Goal: Transaction & Acquisition: Book appointment/travel/reservation

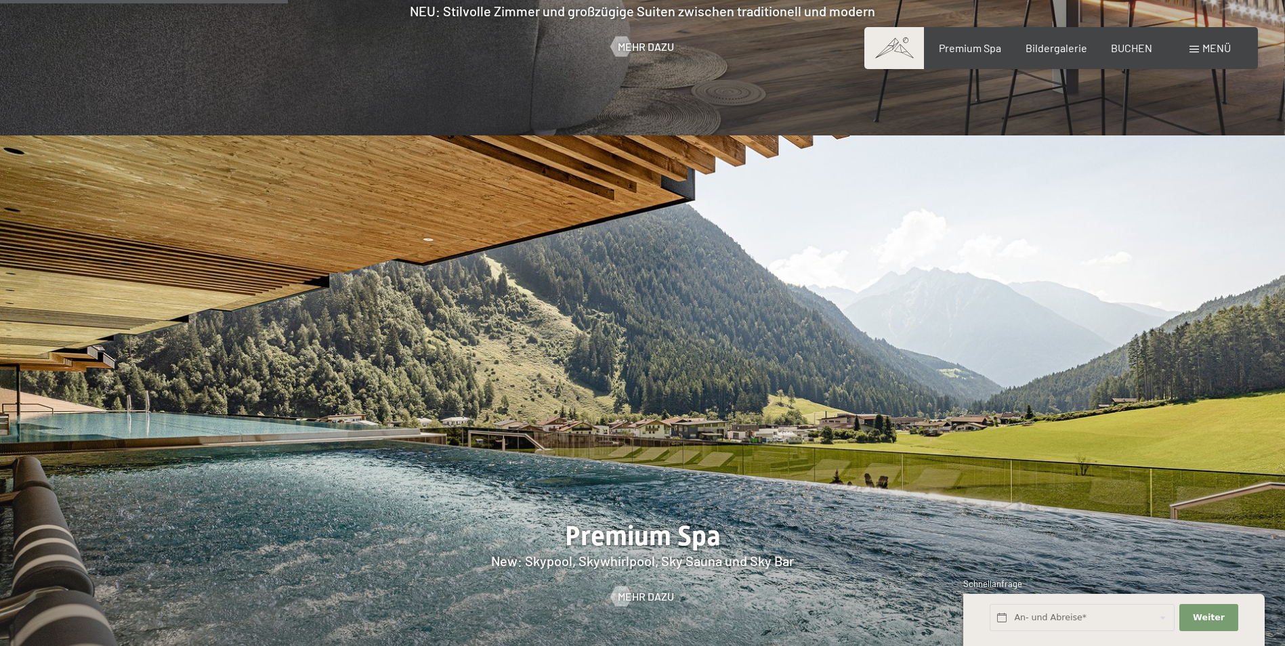
scroll to position [2303, 0]
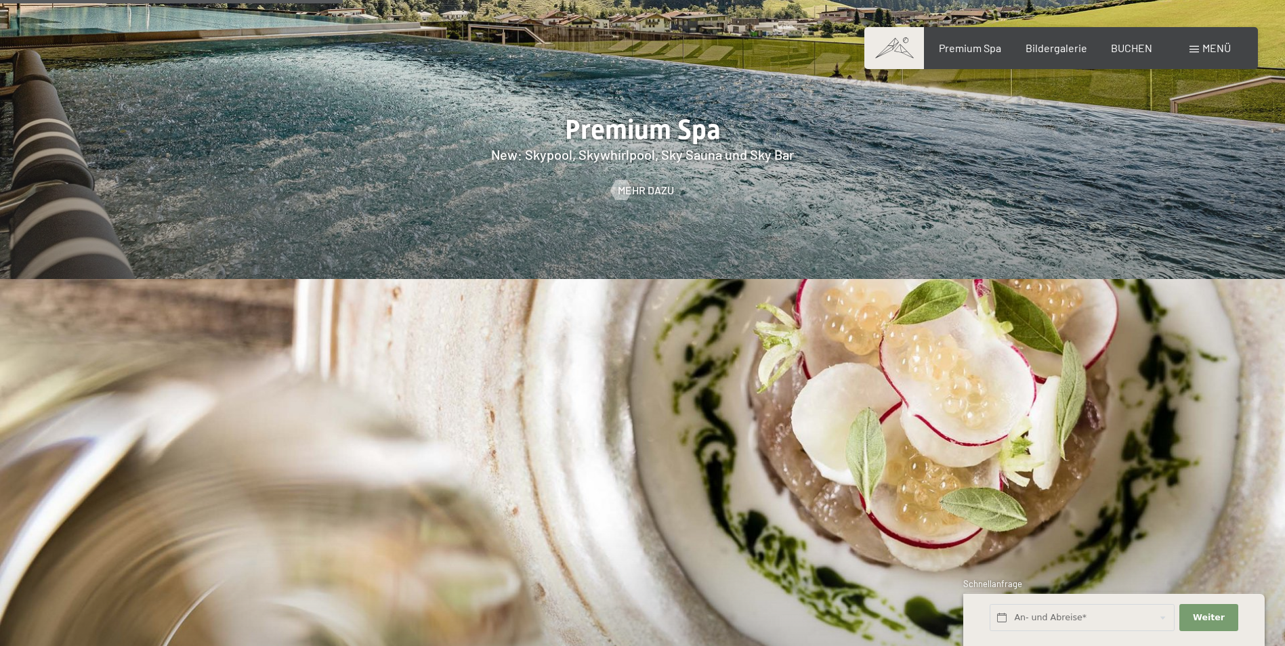
click at [1124, 46] on span "BUCHEN" at bounding box center [1131, 47] width 41 height 13
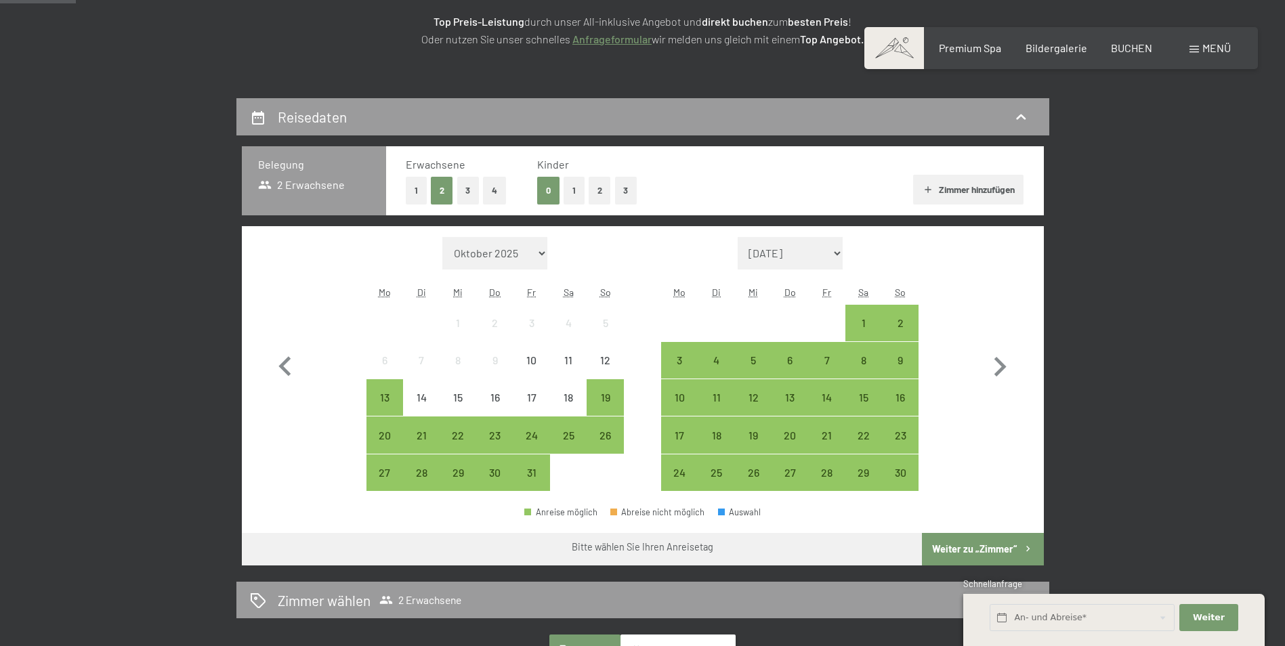
scroll to position [271, 0]
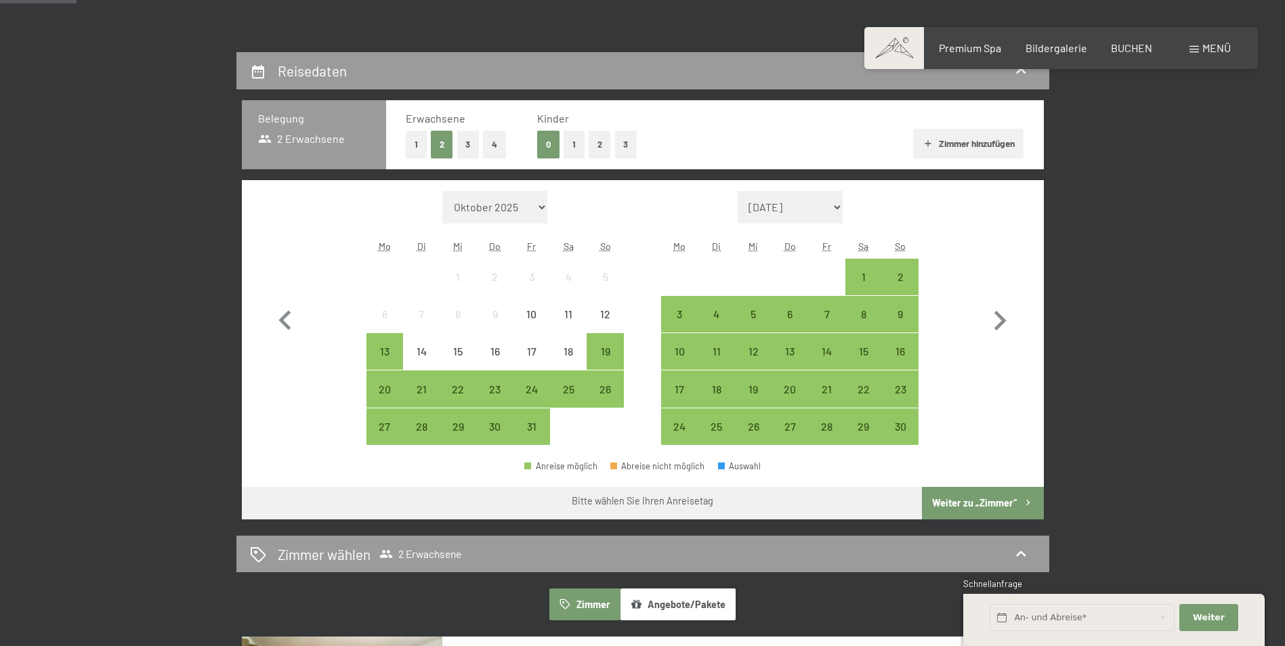
click at [685, 316] on div "3" at bounding box center [679, 326] width 34 height 34
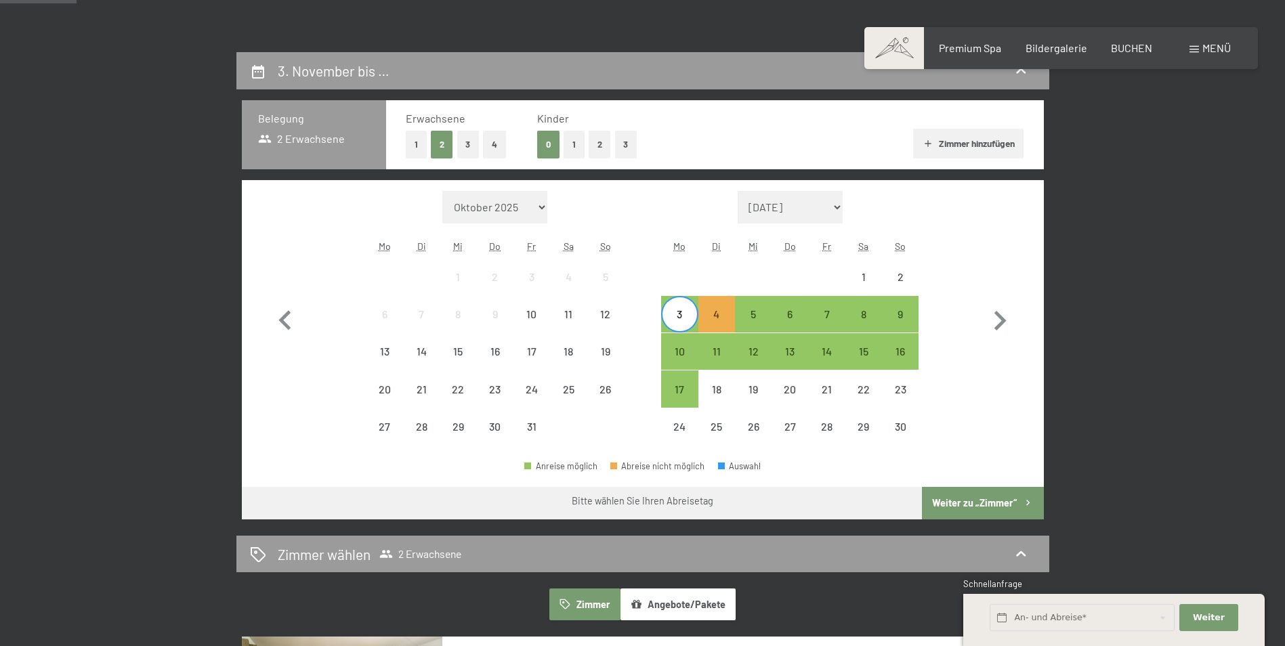
click at [796, 314] on div "6" at bounding box center [790, 326] width 34 height 34
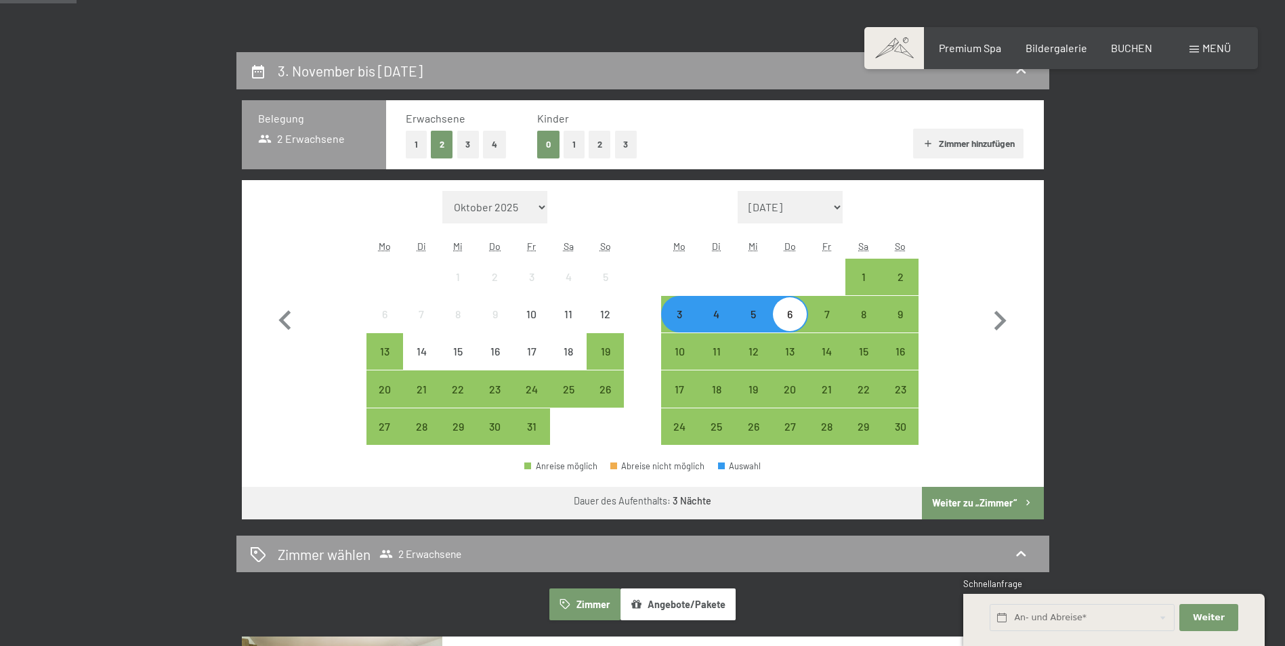
click at [968, 507] on button "Weiter zu „Zimmer“" at bounding box center [982, 503] width 121 height 33
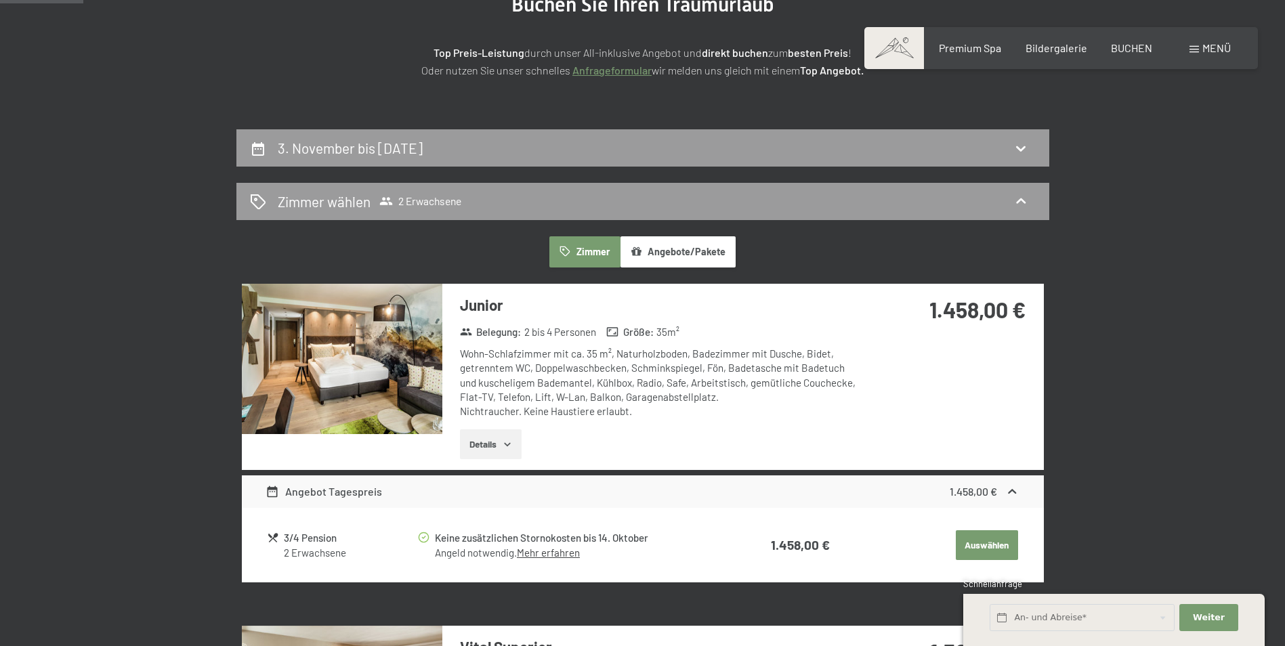
scroll to position [188, 0]
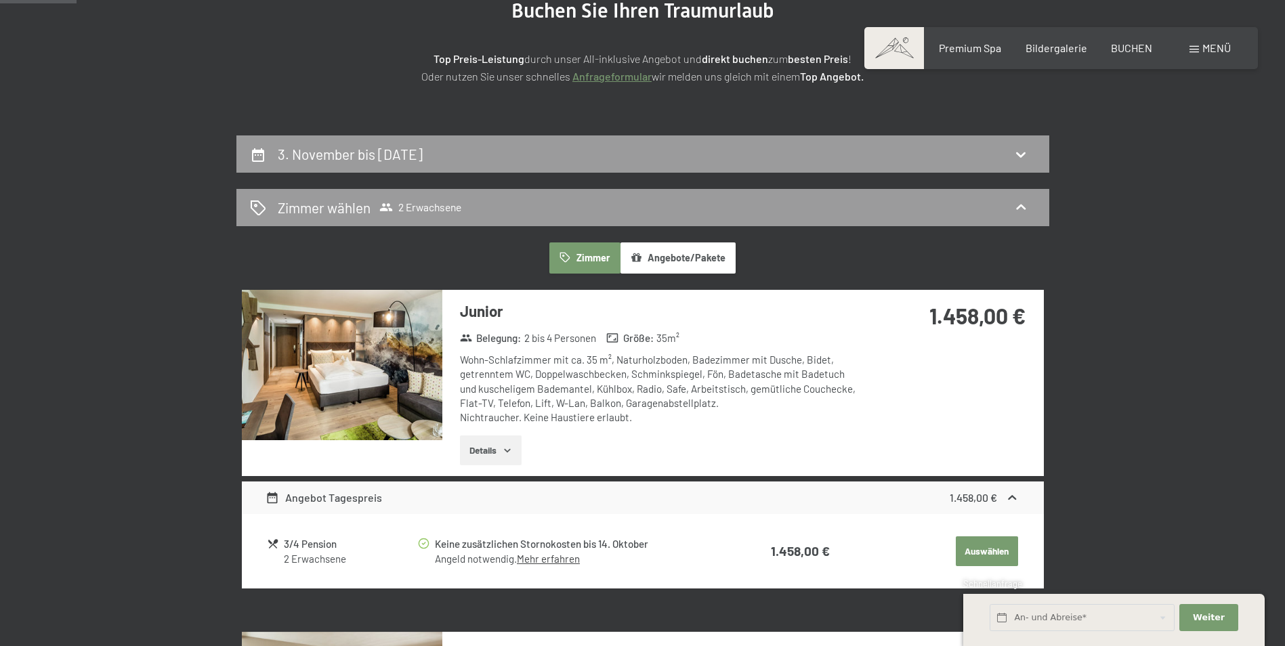
click at [977, 550] on button "Auswählen" at bounding box center [987, 551] width 62 height 30
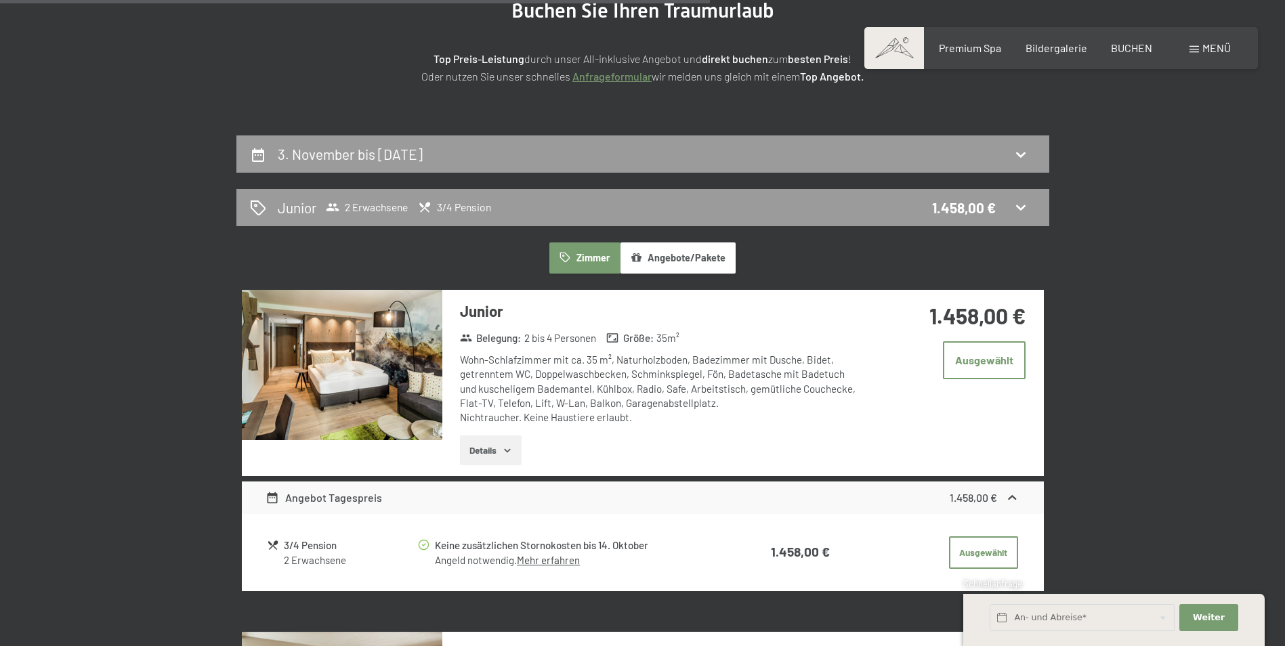
scroll to position [323, 0]
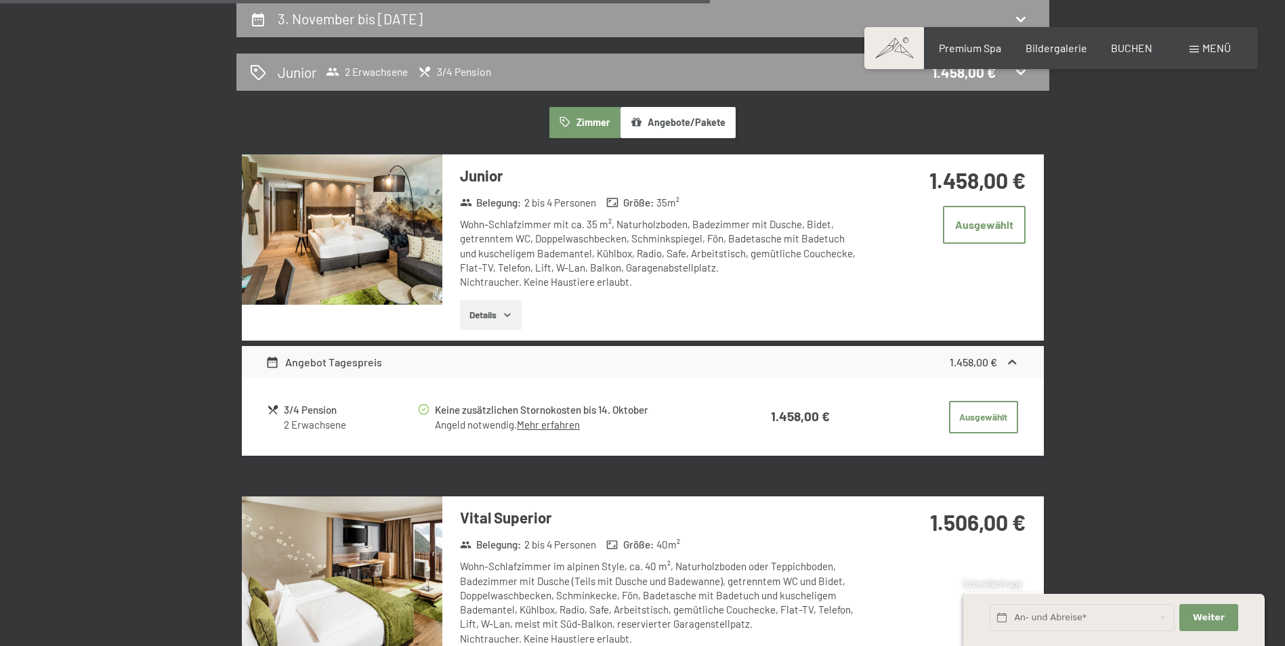
click at [971, 425] on button "Ausgewählt" at bounding box center [983, 417] width 69 height 33
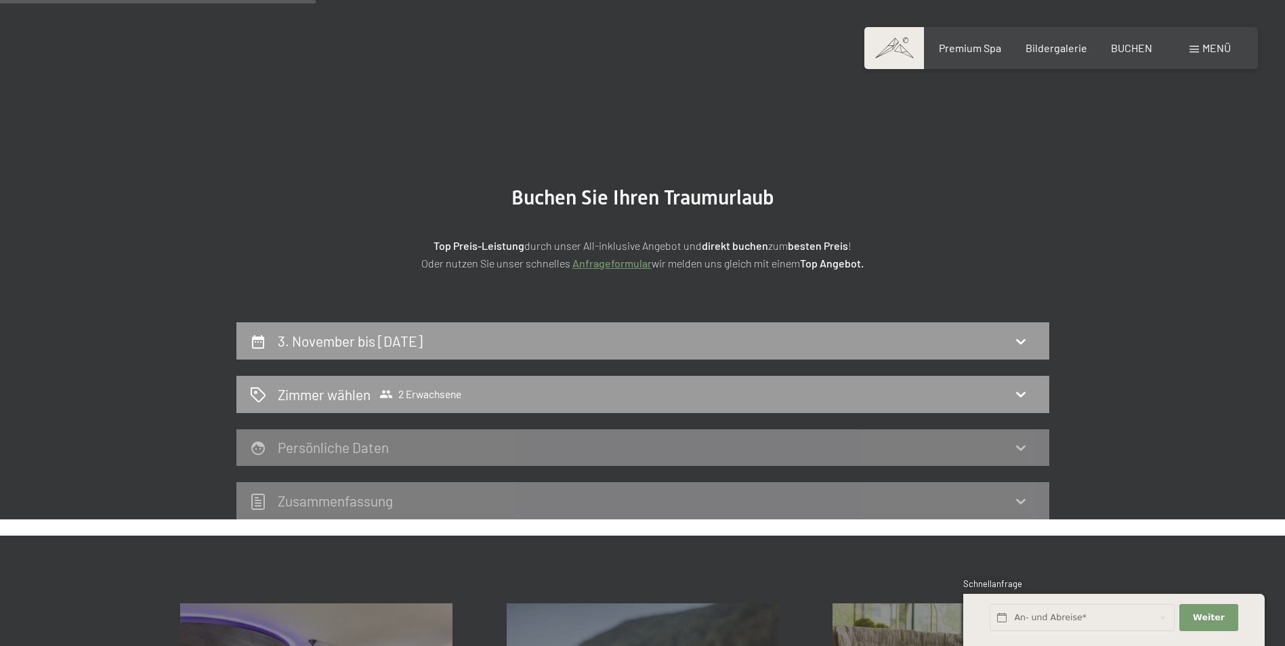
scroll to position [0, 0]
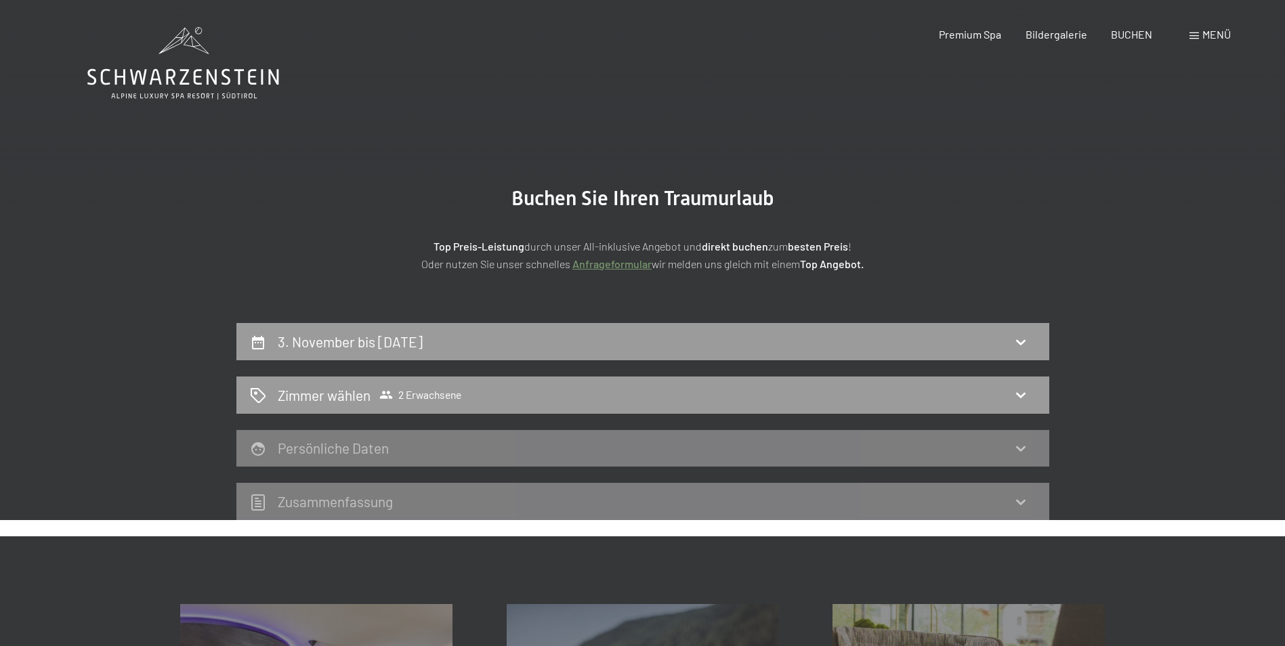
click at [350, 444] on h2 "Persönliche Daten" at bounding box center [333, 448] width 111 height 17
click at [467, 391] on div "Zimmer wählen 2 Erwachsene" at bounding box center [643, 395] width 786 height 20
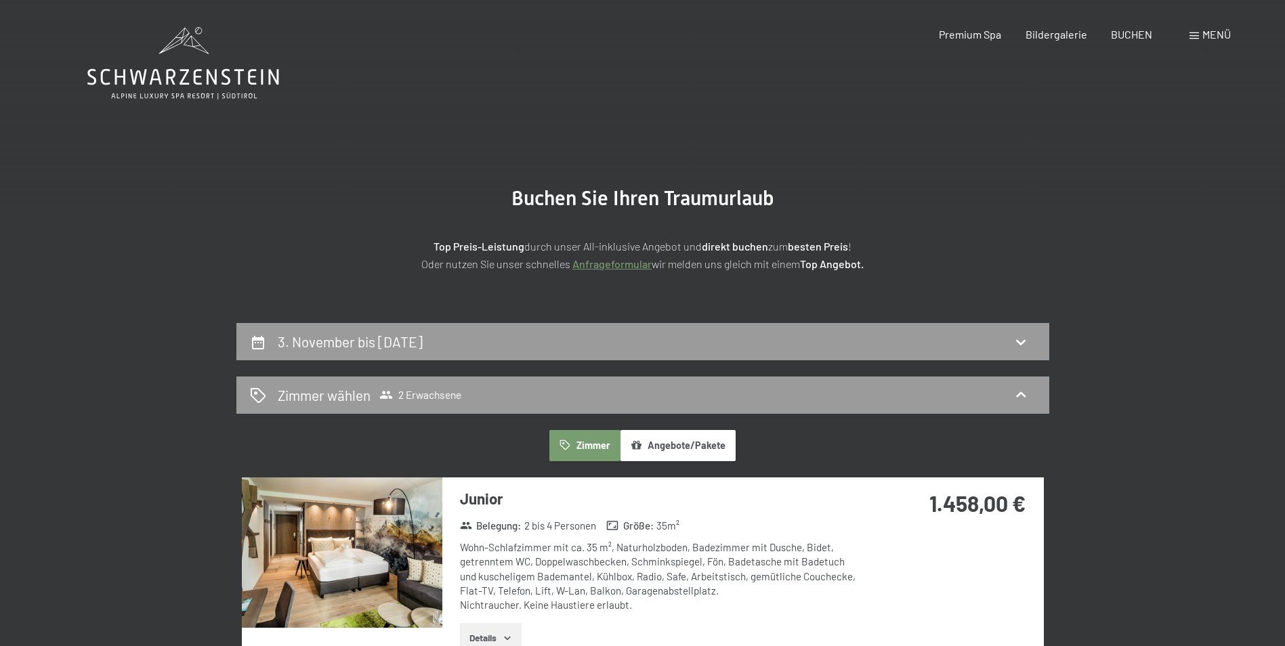
click at [217, 74] on icon at bounding box center [183, 63] width 192 height 72
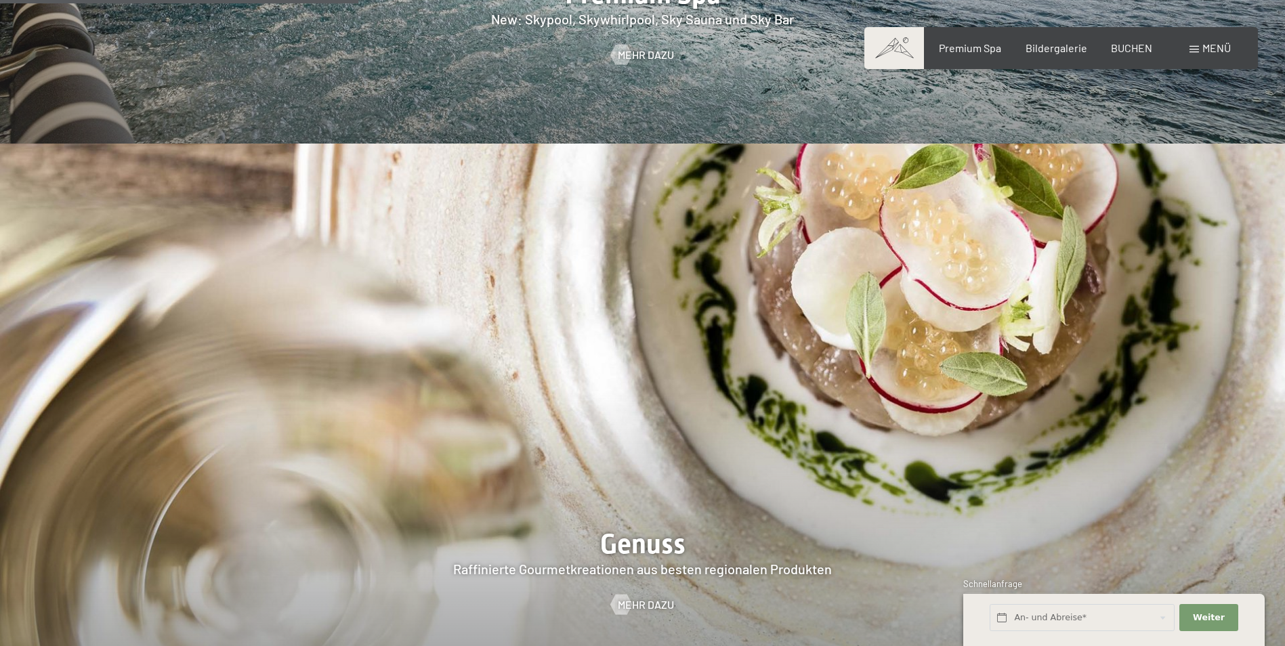
scroll to position [2032, 0]
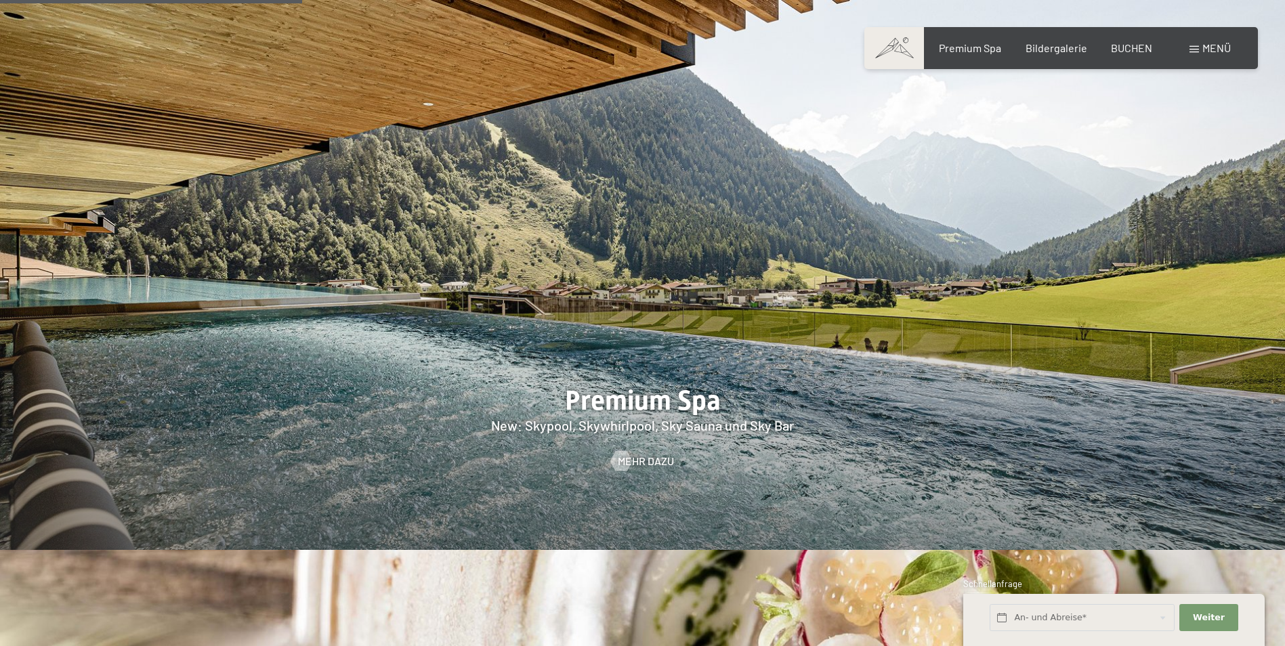
click at [631, 454] on span "Mehr dazu" at bounding box center [646, 461] width 56 height 15
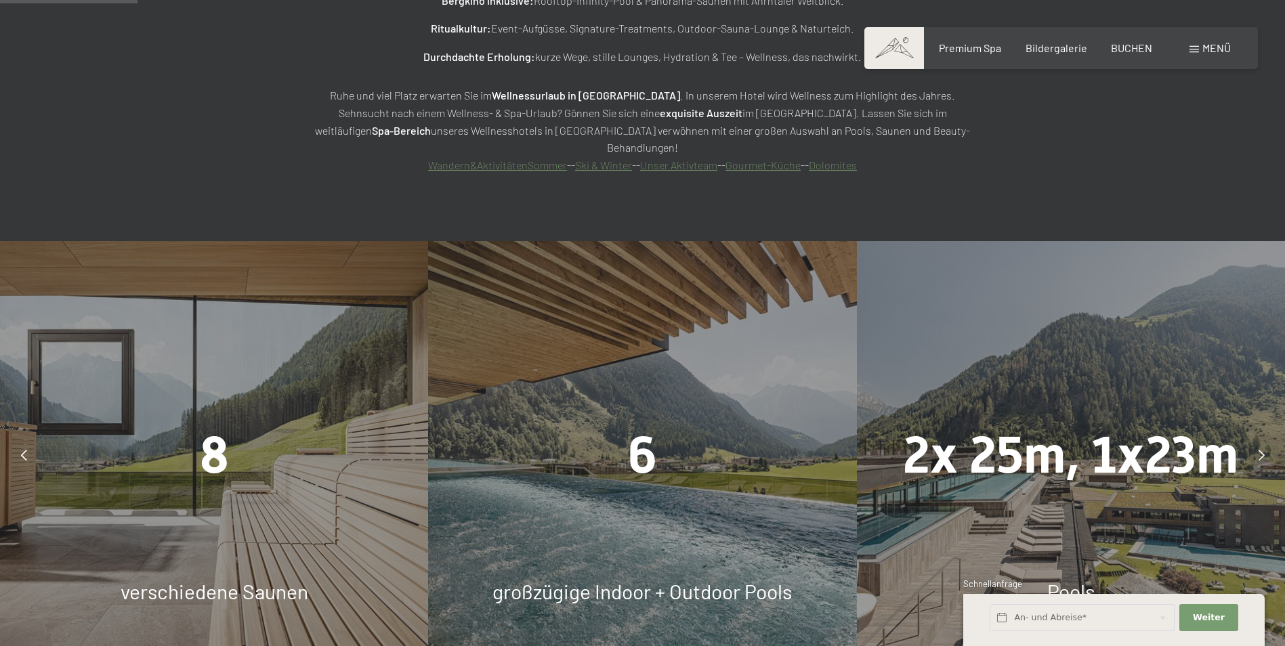
scroll to position [1490, 0]
